Goal: Transaction & Acquisition: Download file/media

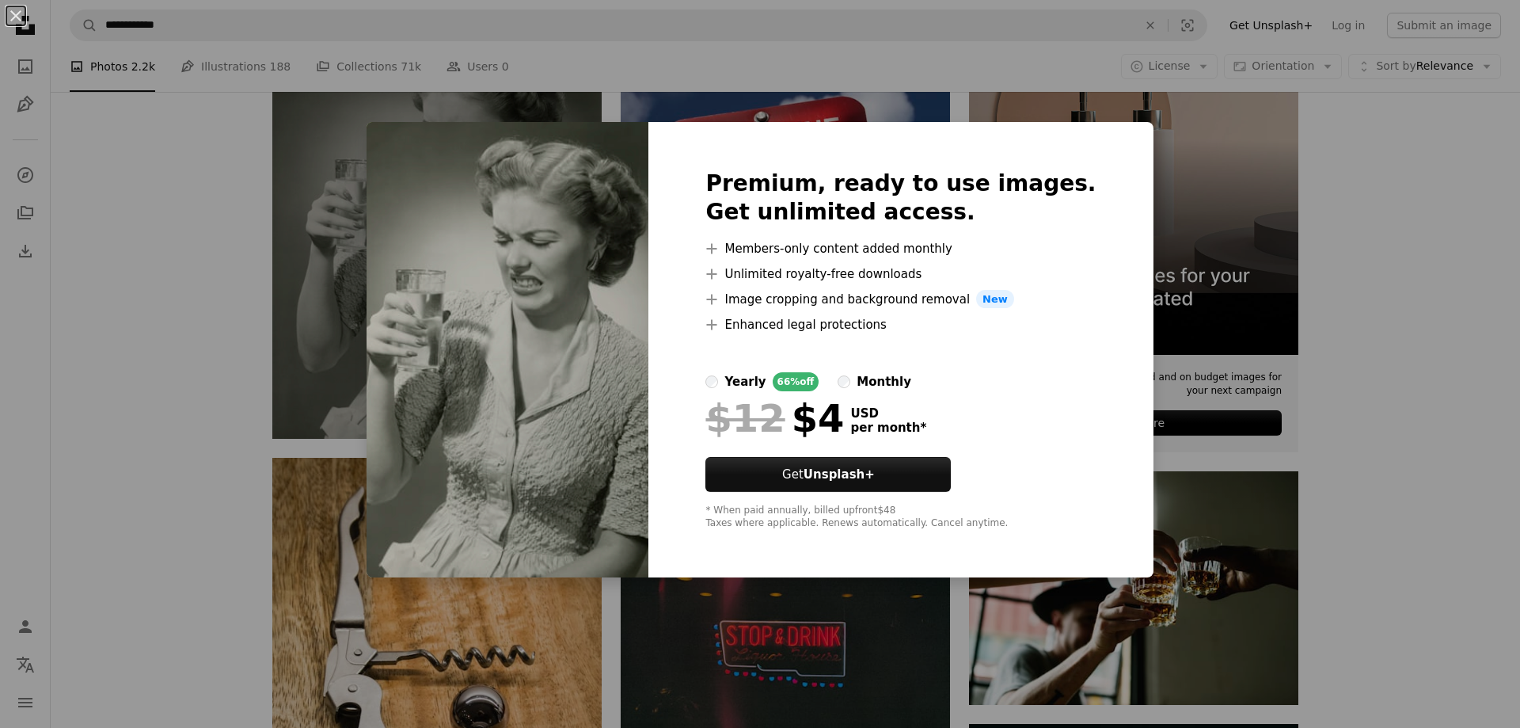
click at [1416, 221] on div "An X shape Premium, ready to use images. Get unlimited access. A plus sign Memb…" at bounding box center [760, 364] width 1520 height 728
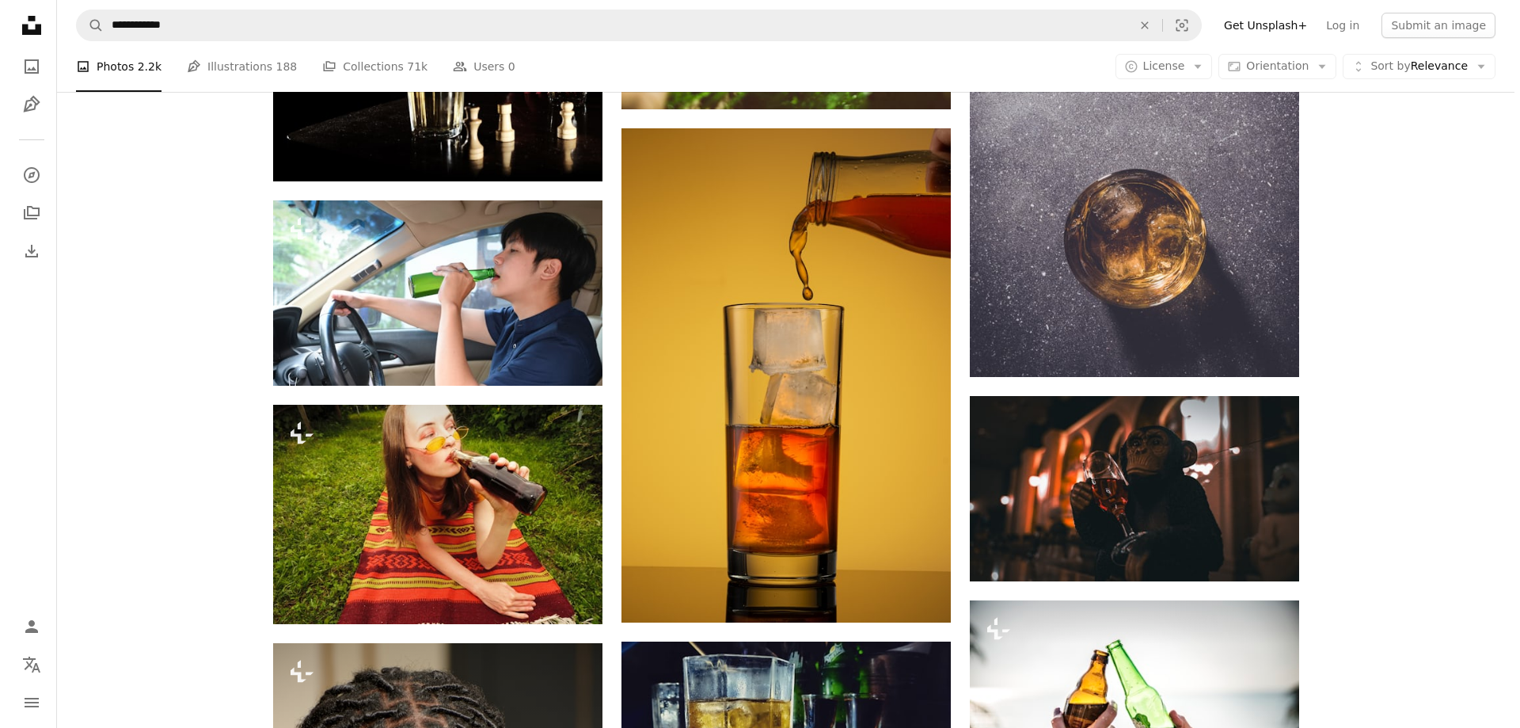
scroll to position [11954, 0]
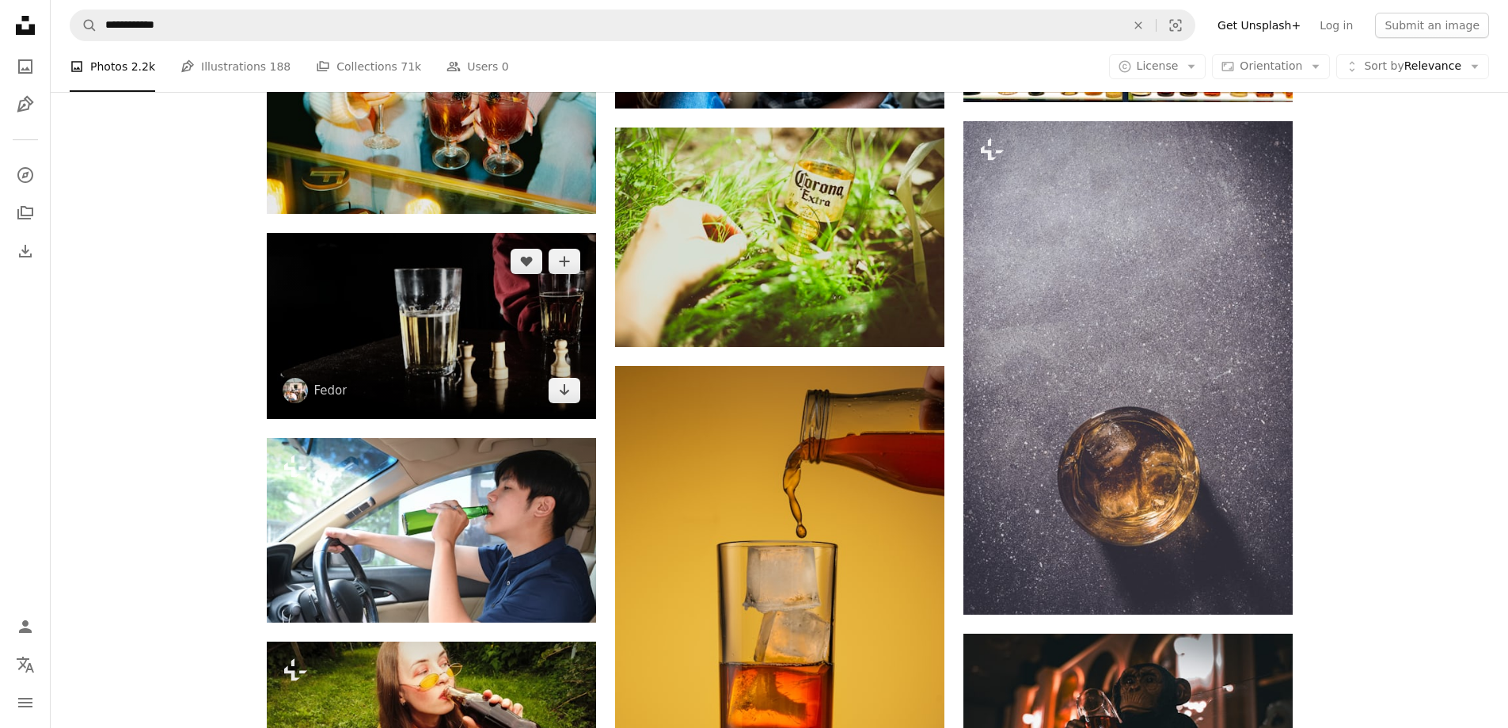
click at [461, 310] on img at bounding box center [431, 326] width 329 height 186
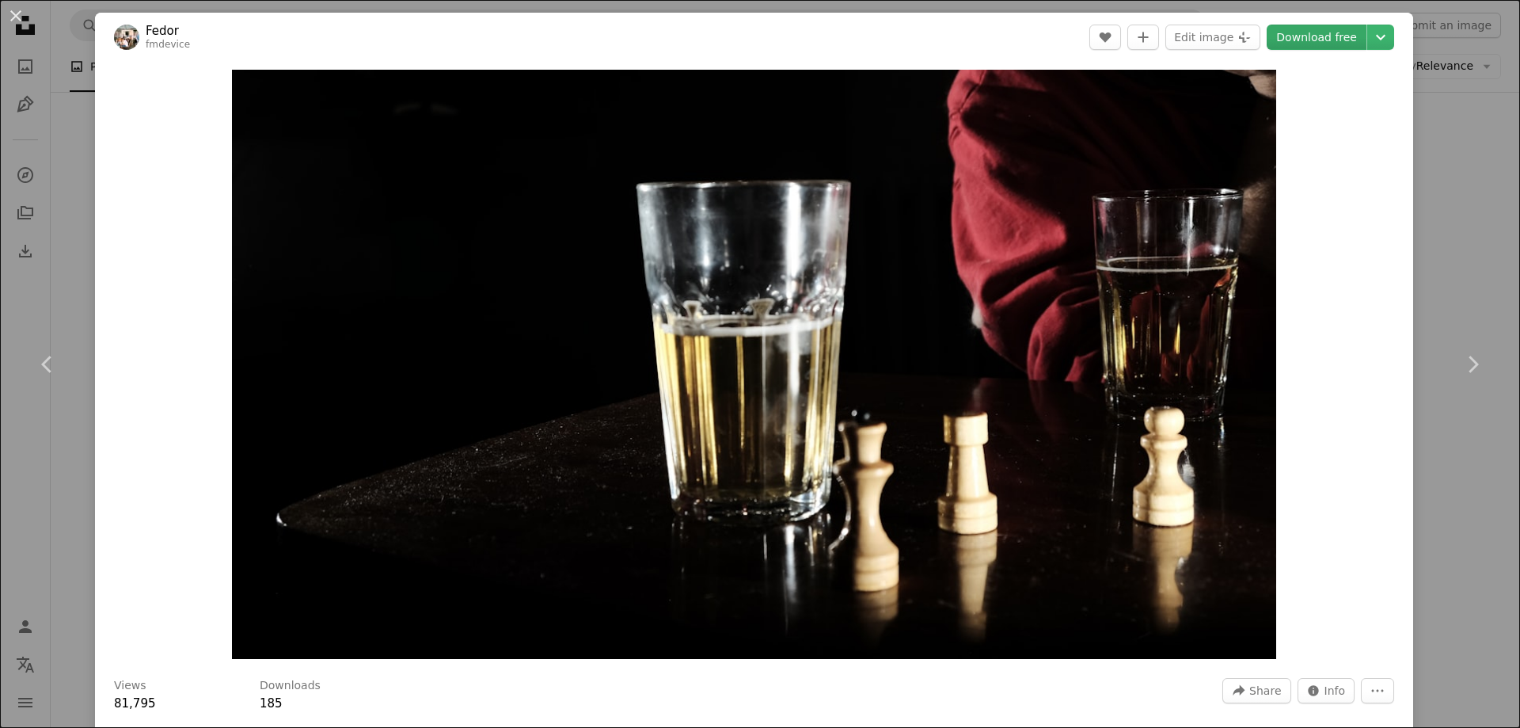
click at [1317, 45] on link "Download free" at bounding box center [1317, 37] width 100 height 25
click at [942, 40] on header "Fedor fmdevice A heart A plus sign Edit image Plus sign for Unsplash+ Download …" at bounding box center [754, 37] width 1318 height 49
